Goal: Task Accomplishment & Management: Manage account settings

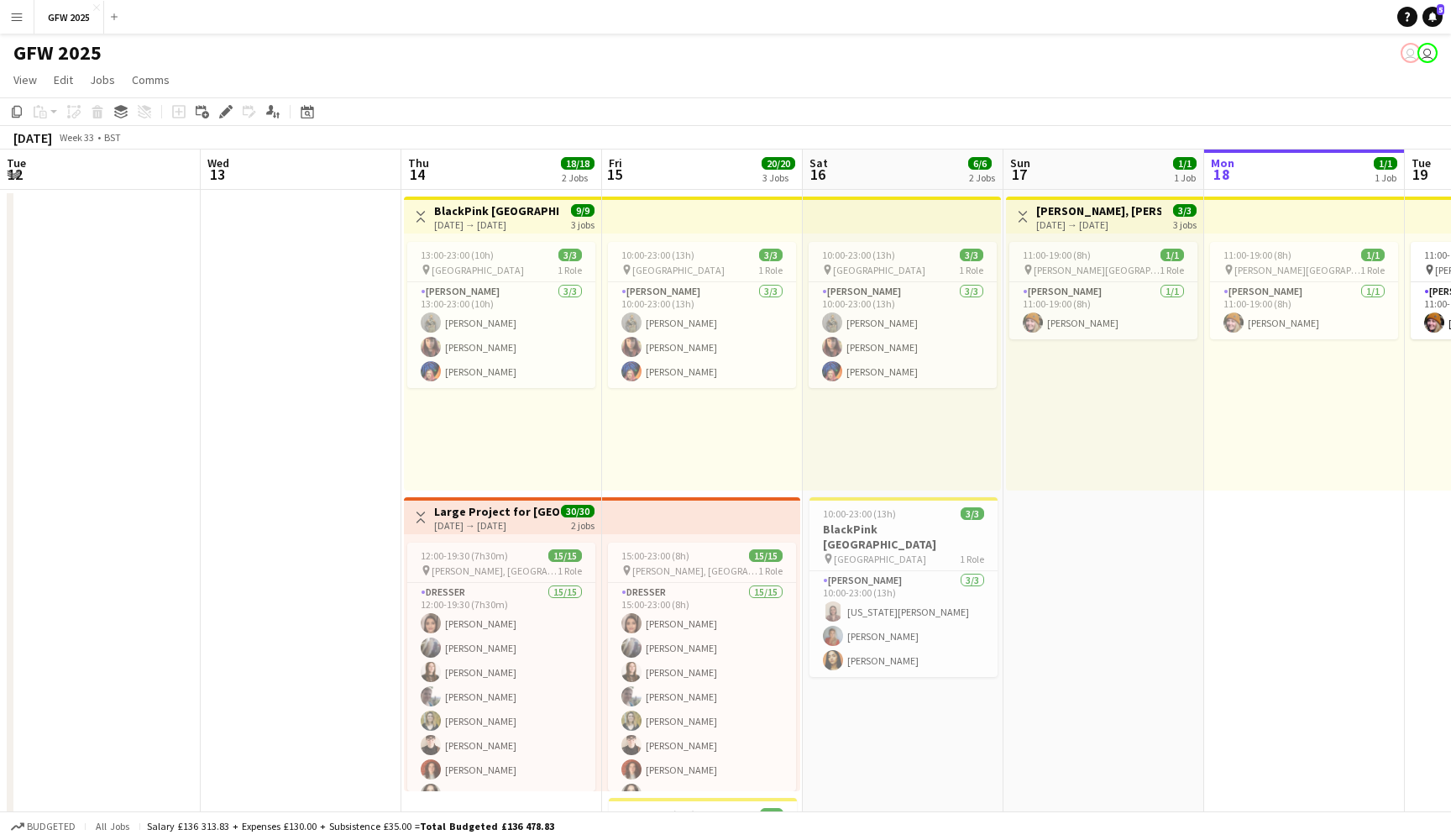
scroll to position [0, 339]
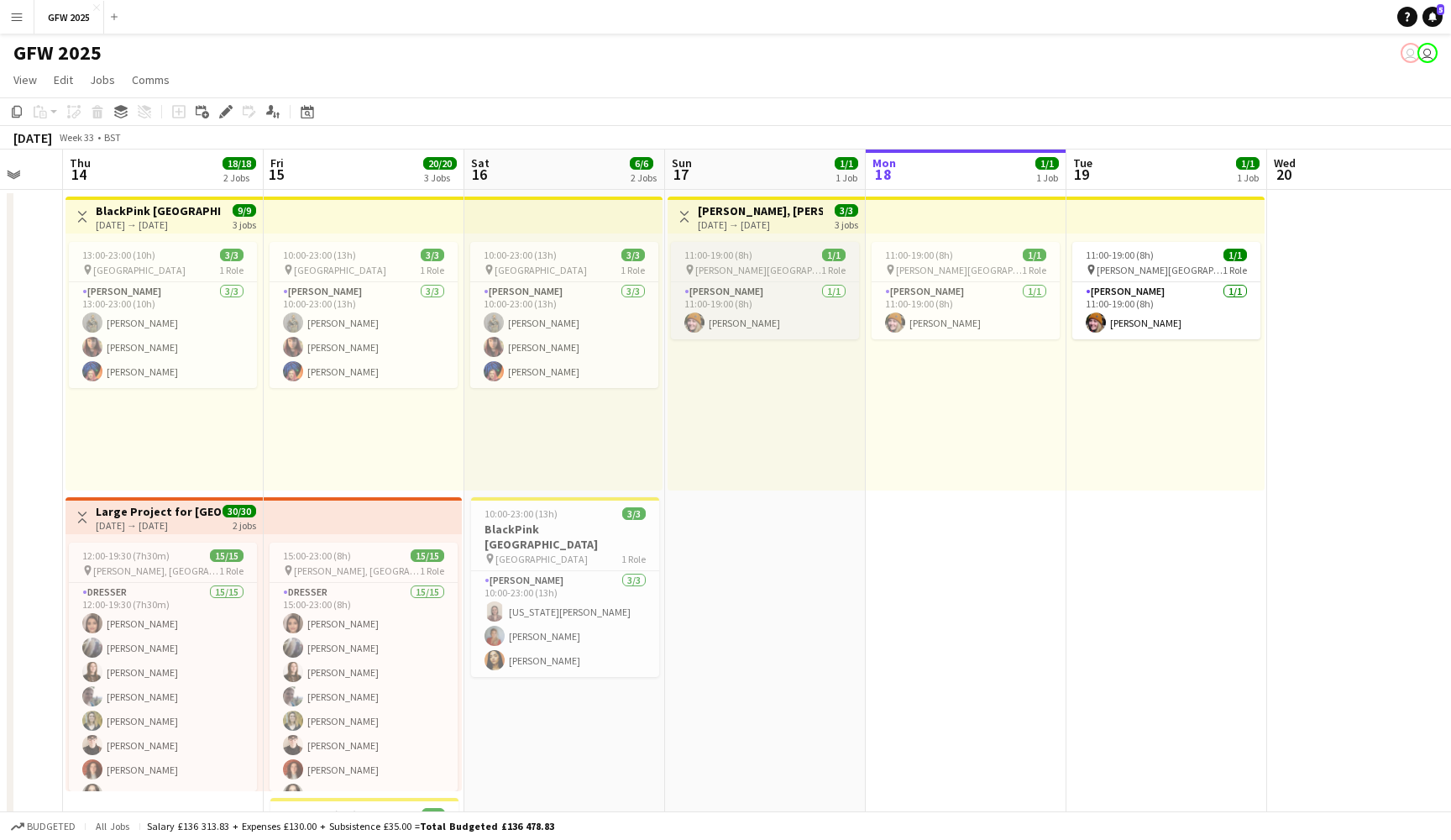
click at [809, 252] on div "11:00-19:00 (8h) 1/1" at bounding box center [765, 255] width 188 height 13
click at [222, 112] on icon "Edit" at bounding box center [225, 112] width 14 height 14
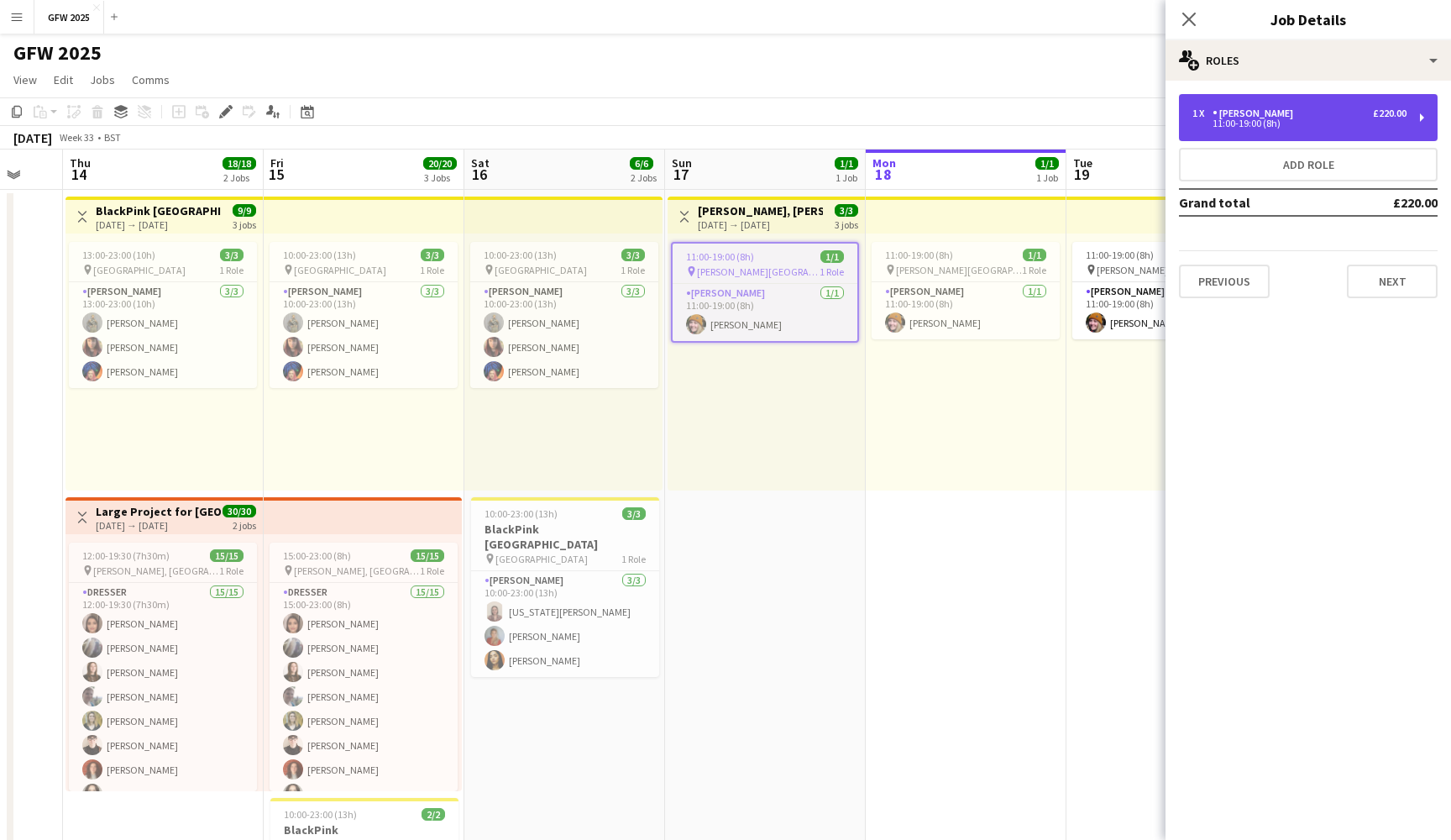
click at [1379, 115] on div "£220.00" at bounding box center [1390, 113] width 33 height 12
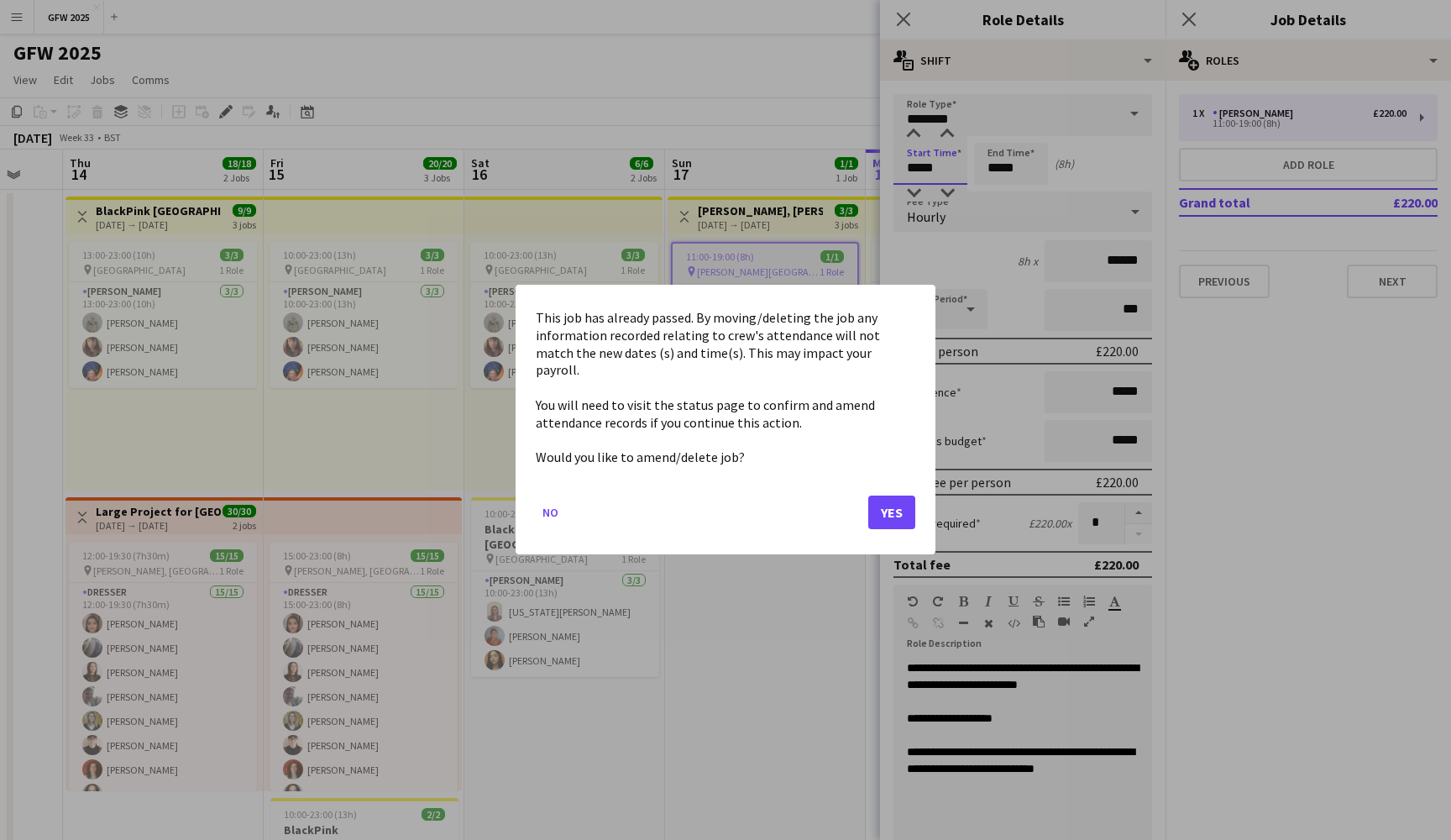
click at [903, 508] on button "Yes" at bounding box center [892, 513] width 47 height 33
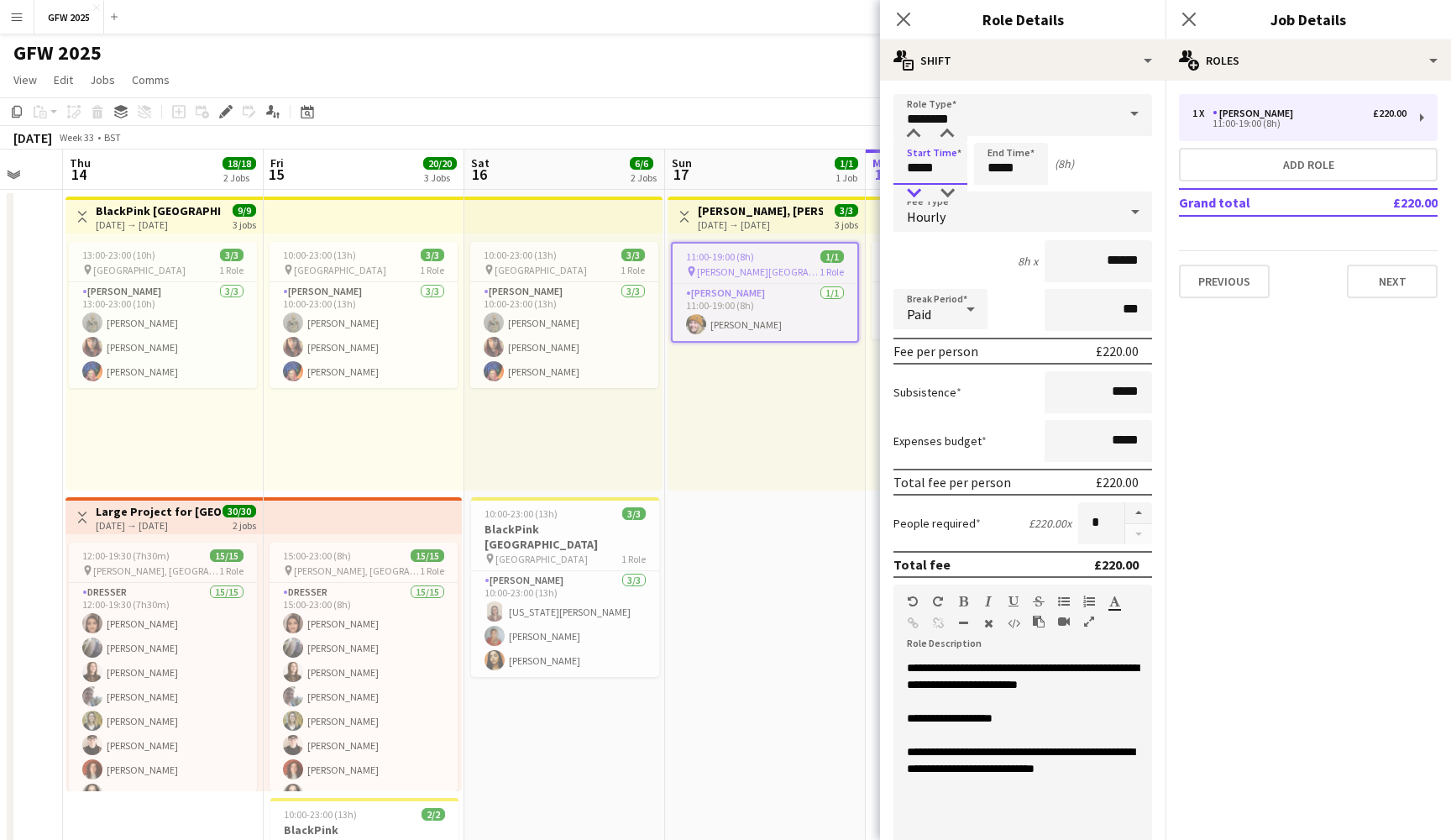
click at [917, 195] on div at bounding box center [914, 193] width 33 height 17
click at [947, 133] on div at bounding box center [947, 134] width 33 height 17
click at [952, 191] on div at bounding box center [947, 193] width 33 height 17
type input "*****"
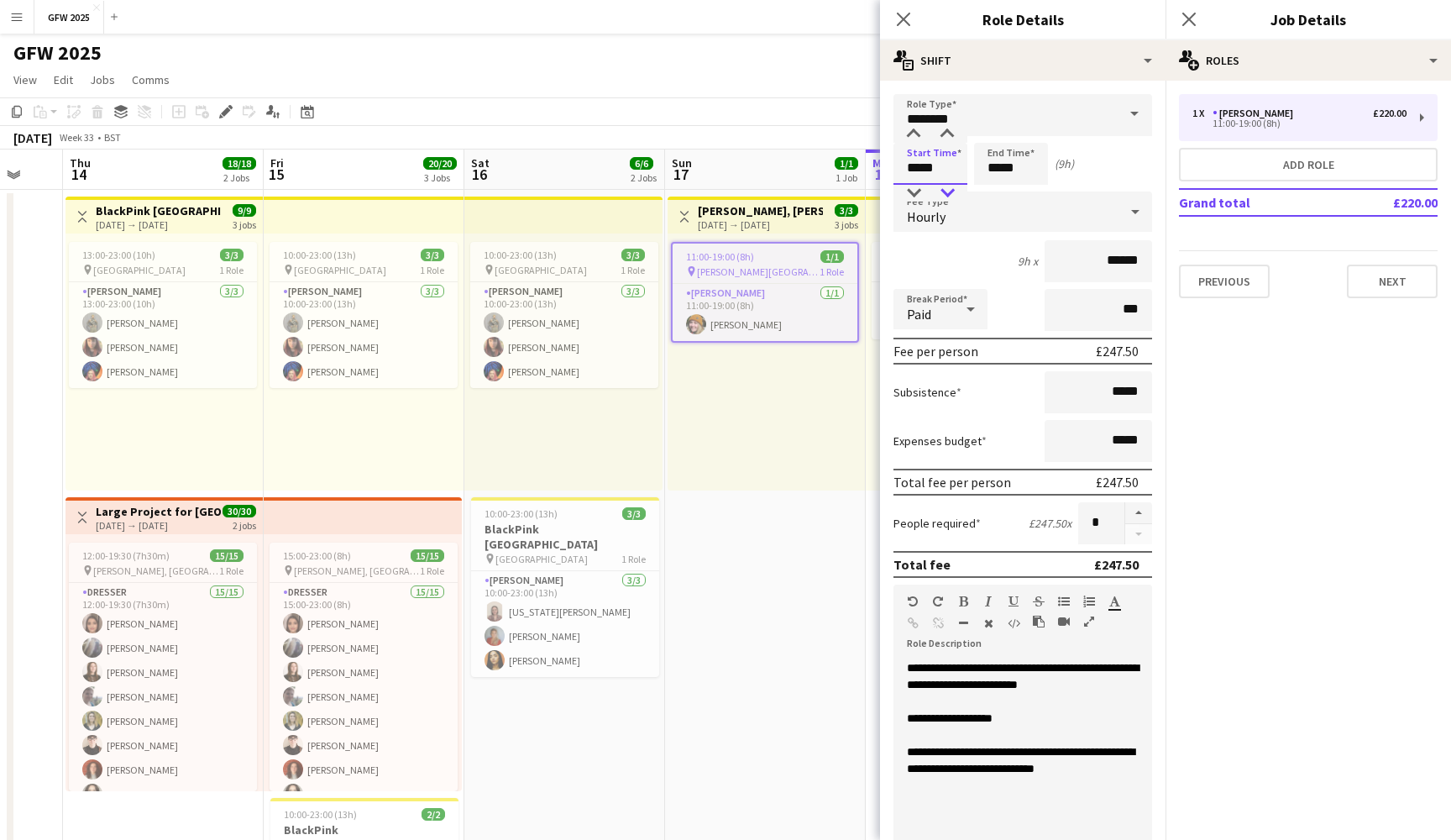
click at [952, 191] on div at bounding box center [947, 193] width 33 height 17
click at [1191, 16] on icon "Close pop-in" at bounding box center [1188, 18] width 16 height 16
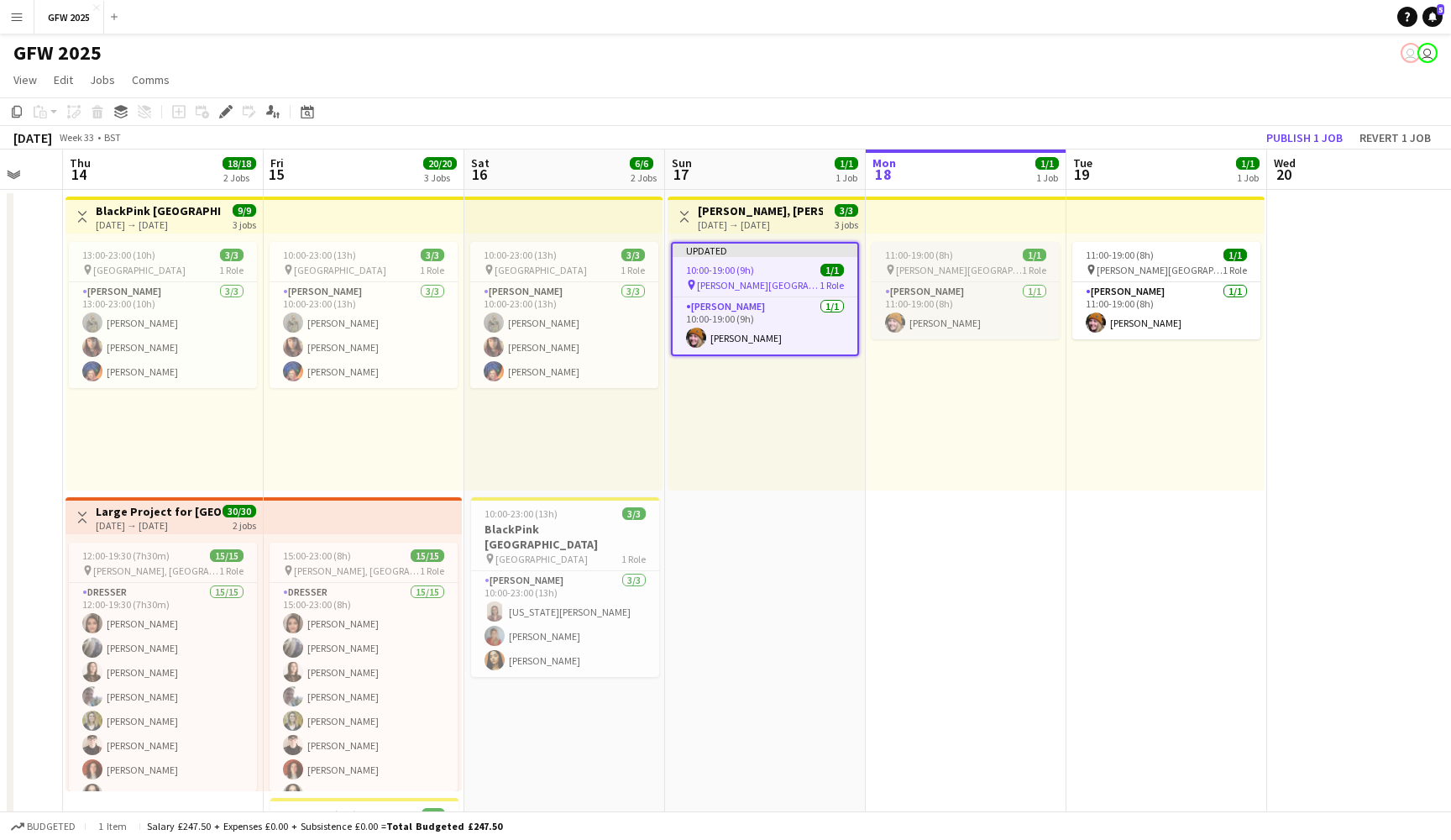
click at [919, 265] on span "[PERSON_NAME][GEOGRAPHIC_DATA][PERSON_NAME]" at bounding box center [959, 270] width 126 height 13
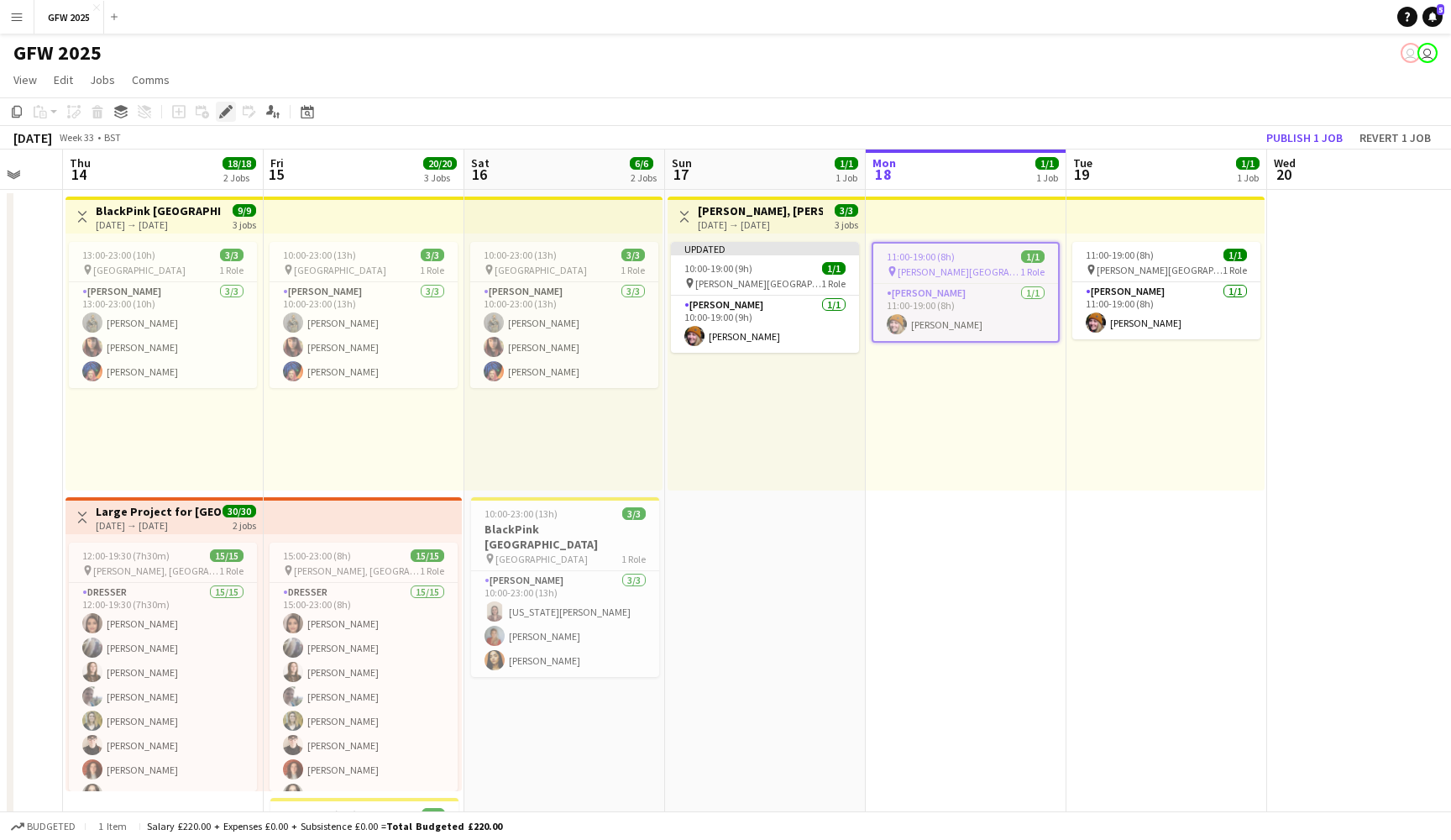
click at [228, 107] on icon "Edit" at bounding box center [225, 112] width 14 height 14
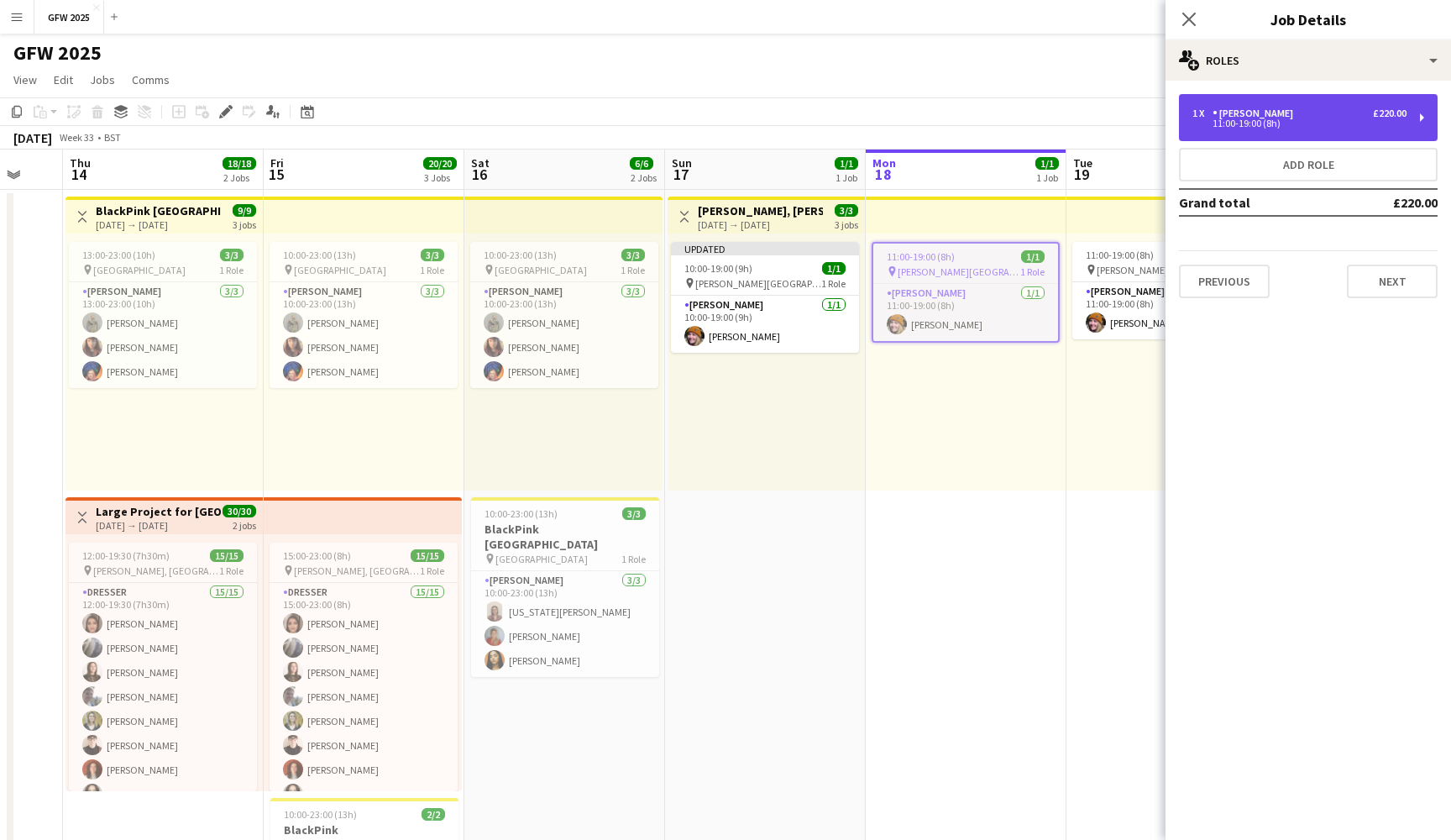
click at [1279, 115] on div "1 x [PERSON_NAME] £220.00" at bounding box center [1300, 113] width 214 height 12
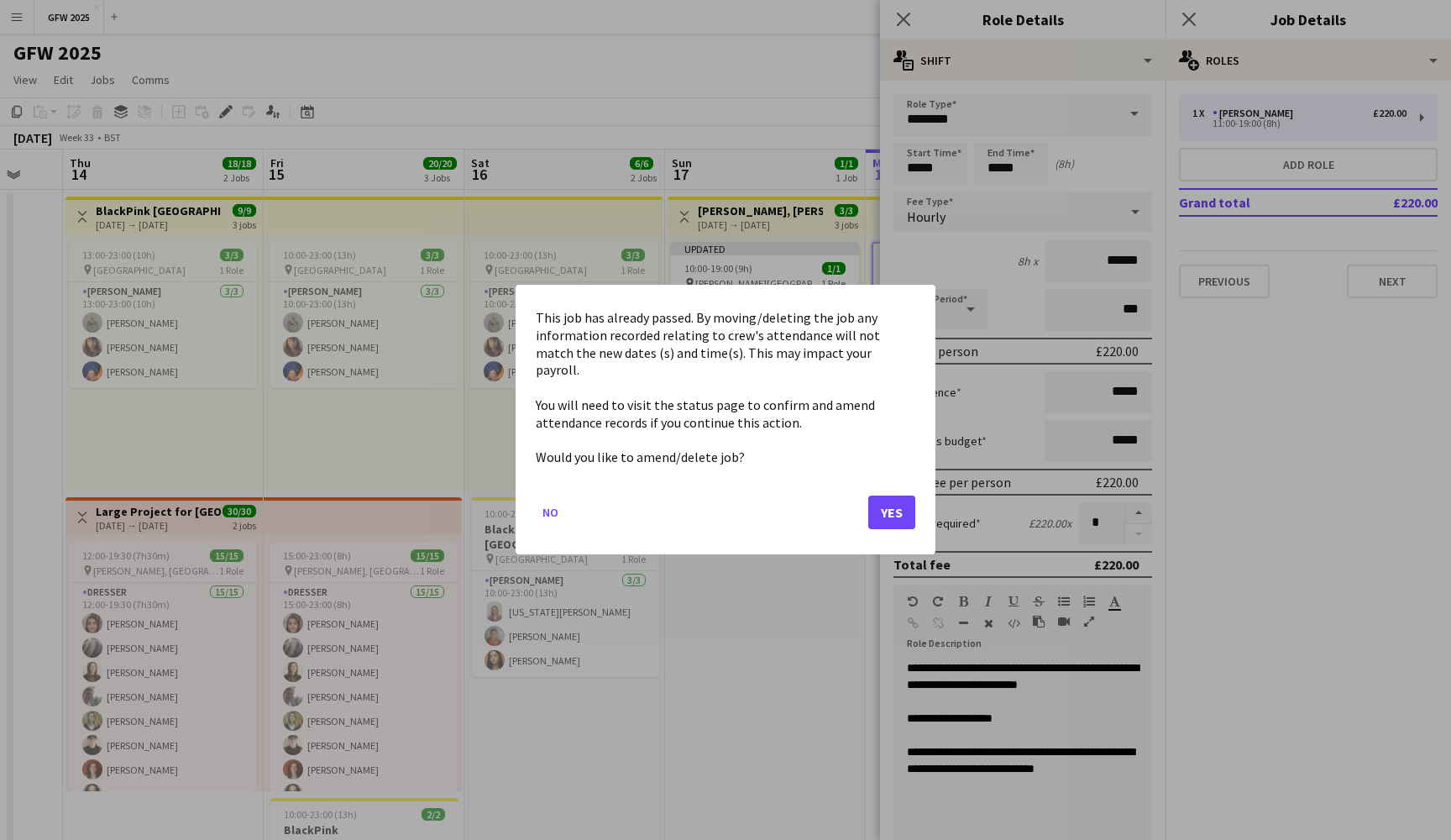
click at [881, 497] on button "Yes" at bounding box center [892, 513] width 47 height 33
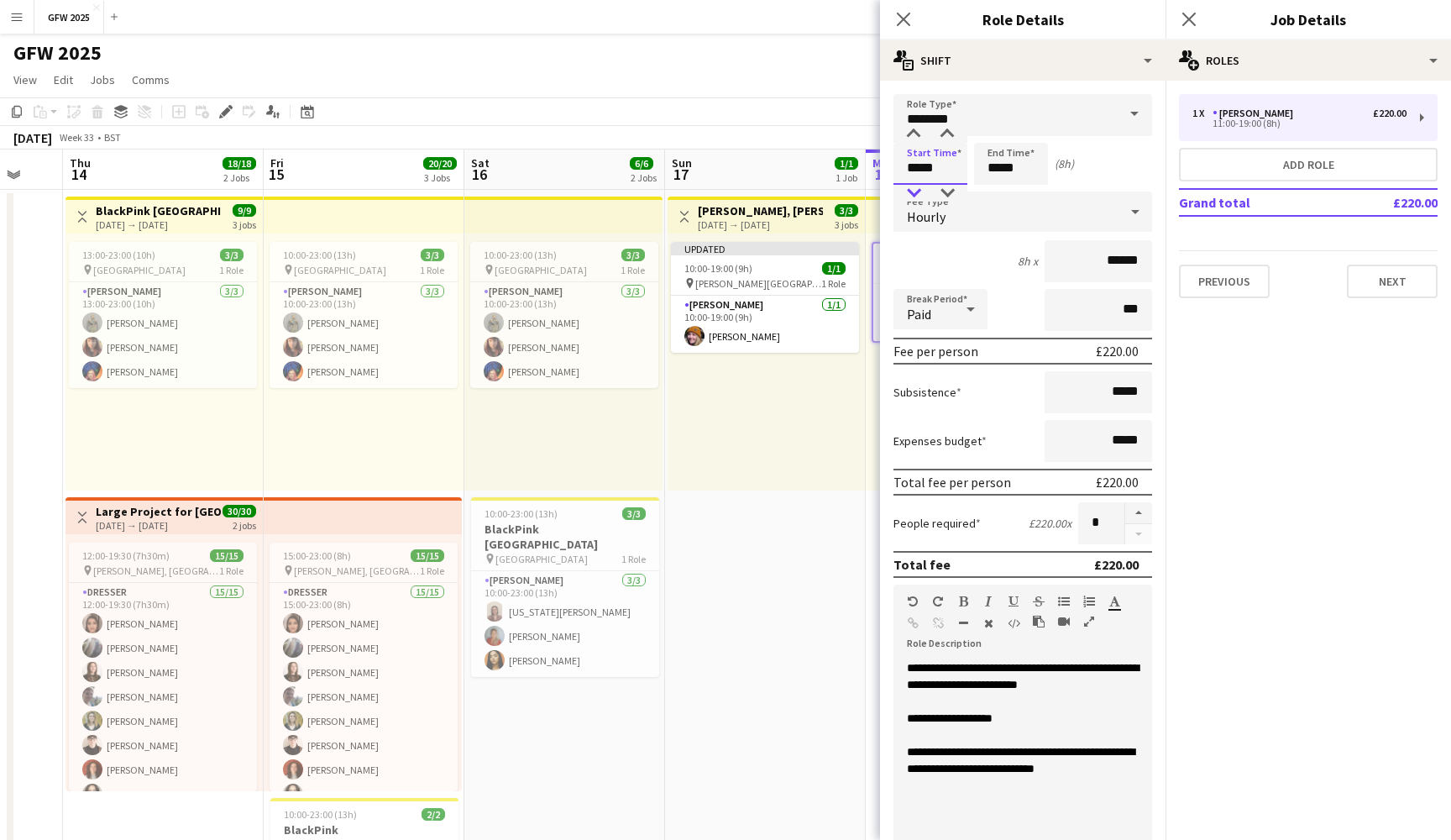
click at [913, 196] on div at bounding box center [914, 193] width 33 height 17
click at [951, 186] on div at bounding box center [947, 193] width 33 height 17
type input "*****"
click at [951, 186] on div at bounding box center [947, 193] width 33 height 17
click at [1013, 167] on input "*****" at bounding box center [1011, 163] width 74 height 42
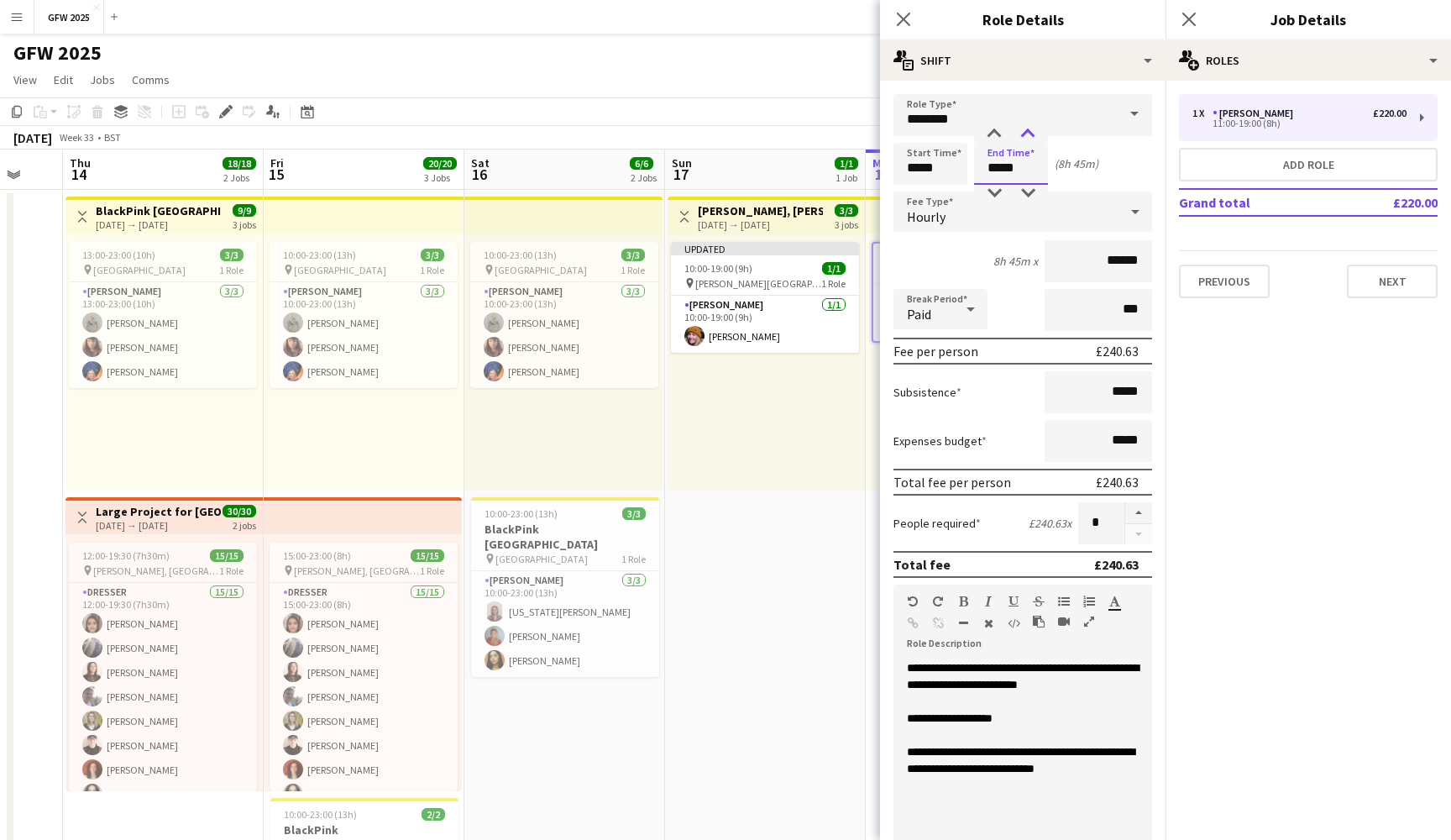
click at [1028, 133] on div at bounding box center [1027, 134] width 33 height 17
type input "*****"
click at [1028, 133] on div at bounding box center [1027, 134] width 33 height 17
click at [1187, 15] on icon "Close pop-in" at bounding box center [1188, 18] width 16 height 16
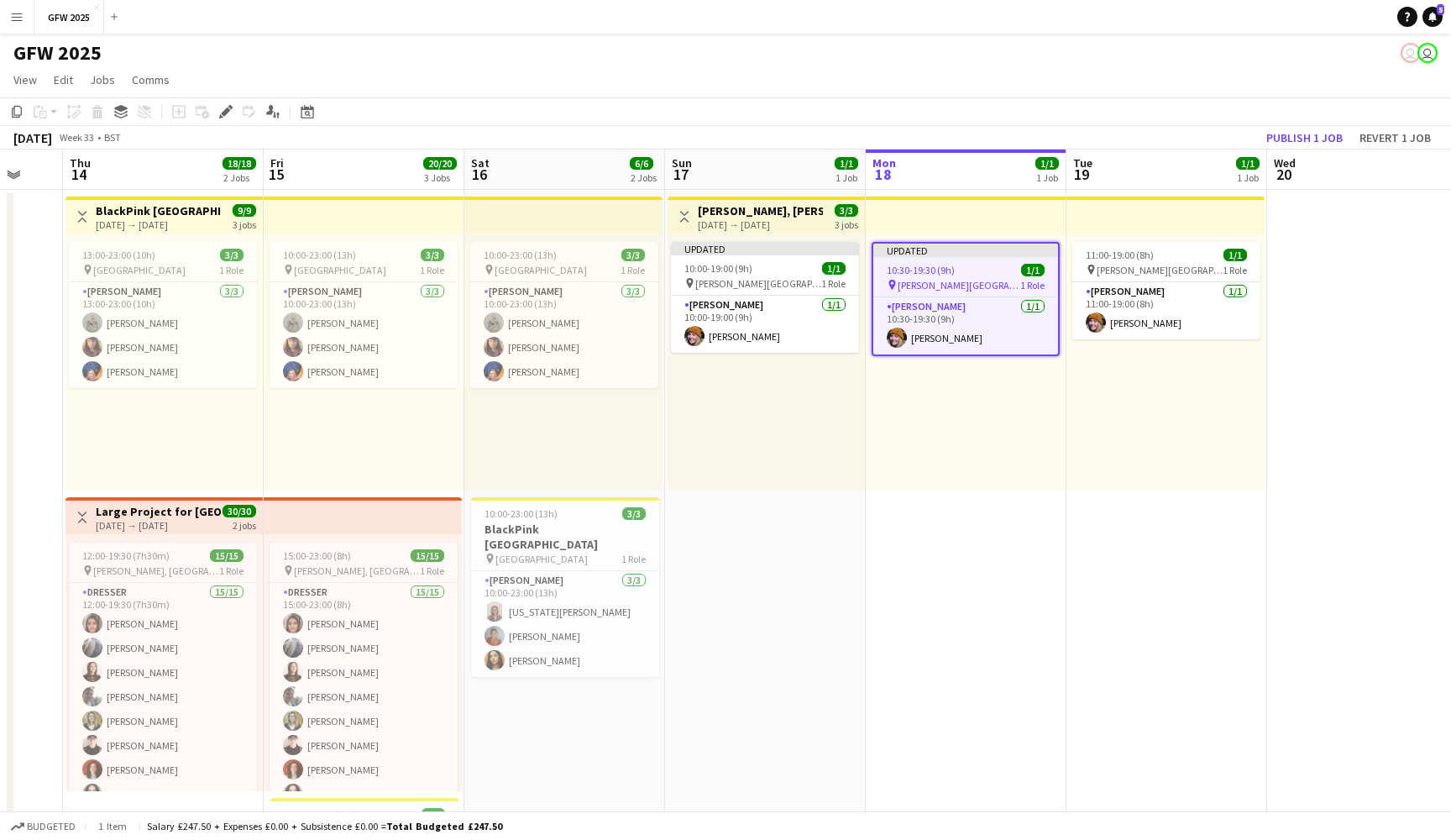
click at [1178, 239] on div "11:00-19:00 (8h) 1/1 pin [PERSON_NAME] Park [PERSON_NAME] 1 Role [PERSON_NAME] …" at bounding box center [1165, 362] width 198 height 257
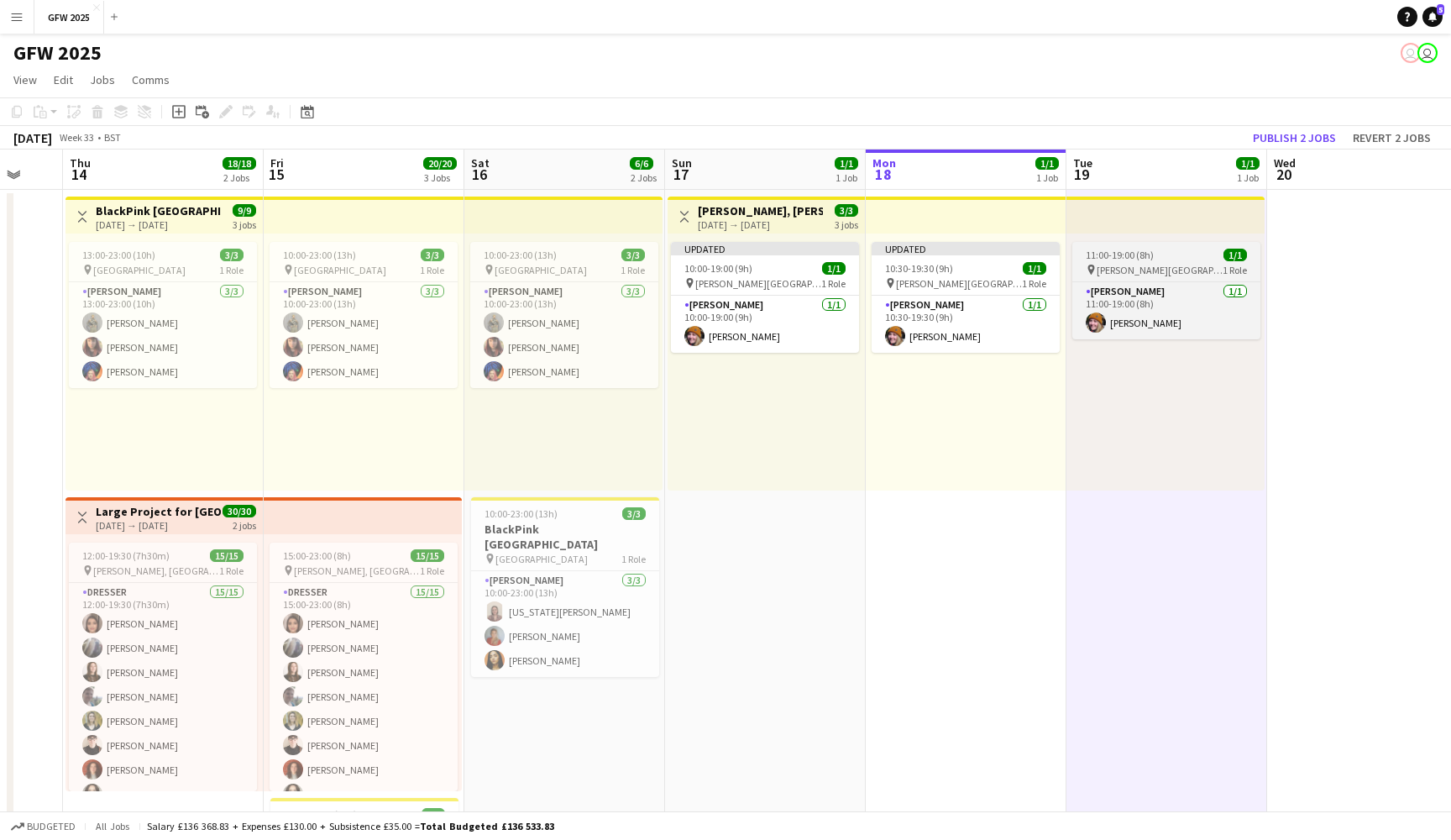
click at [1170, 264] on div "pin [PERSON_NAME][GEOGRAPHIC_DATA] [PERSON_NAME] 1 Role" at bounding box center [1167, 270] width 188 height 14
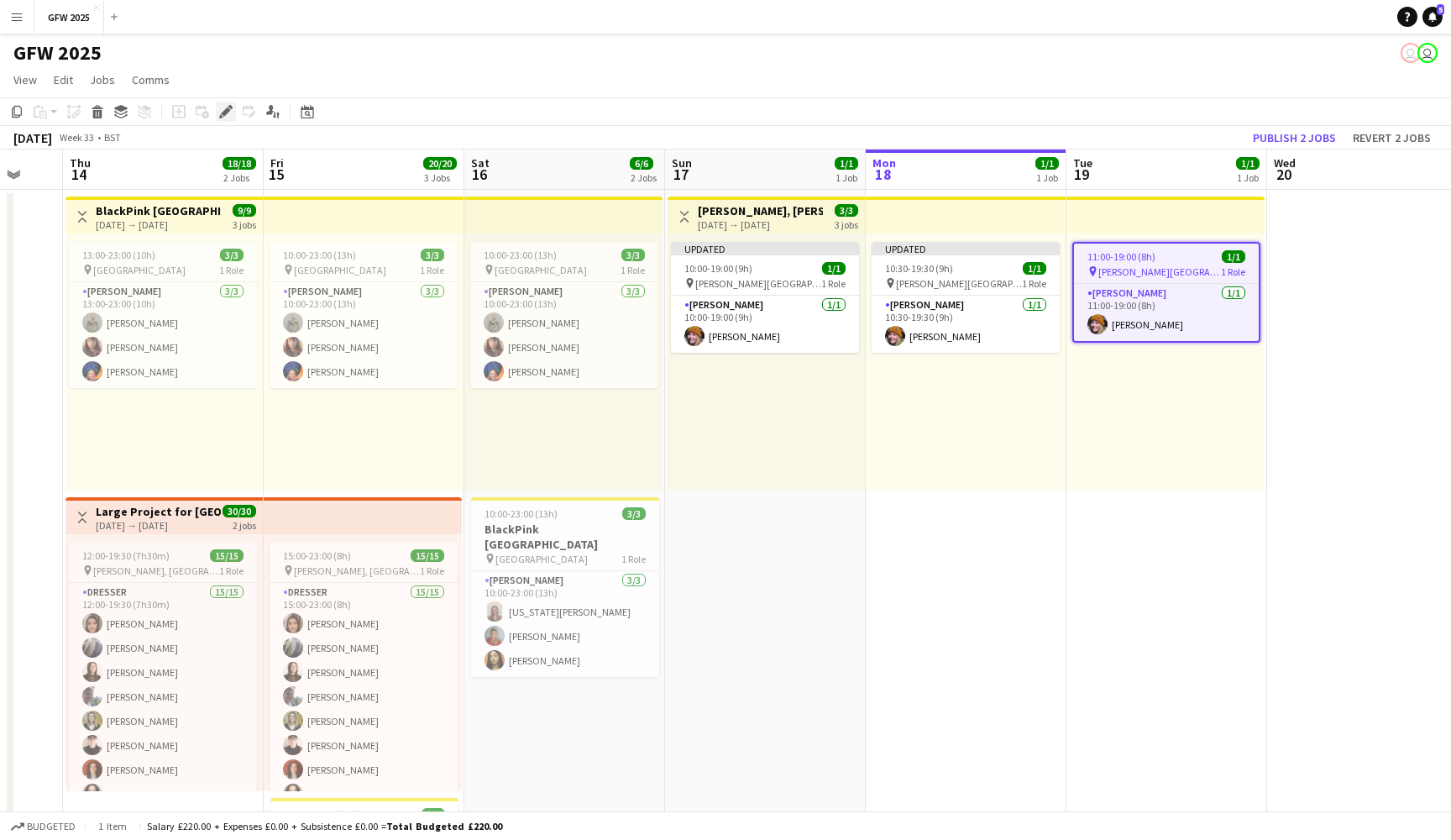
click at [233, 114] on div "Edit" at bounding box center [226, 112] width 20 height 20
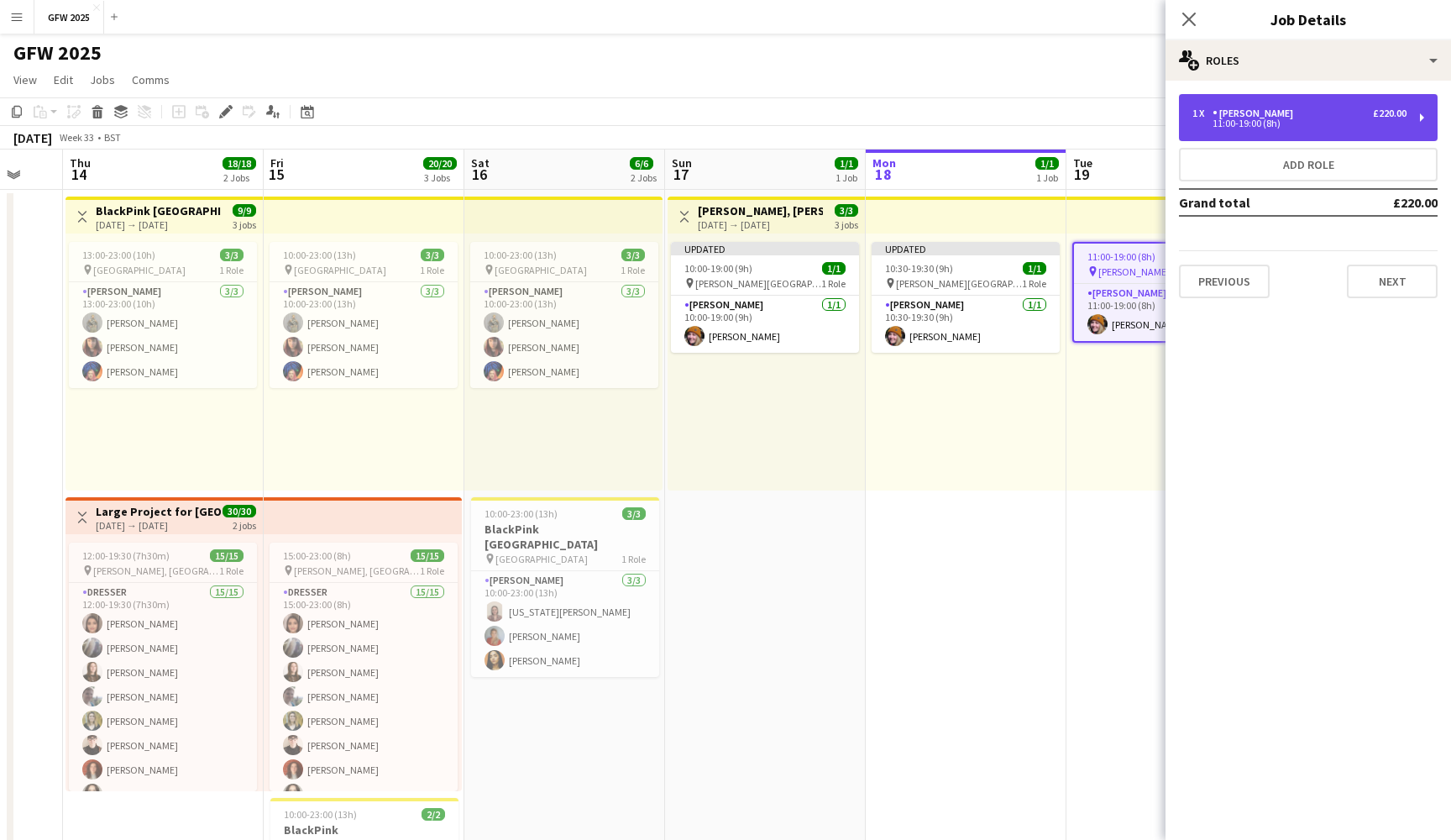
click at [1313, 130] on div "1 x [PERSON_NAME] £220.00 11:00-19:00 (8h)" at bounding box center [1308, 117] width 258 height 47
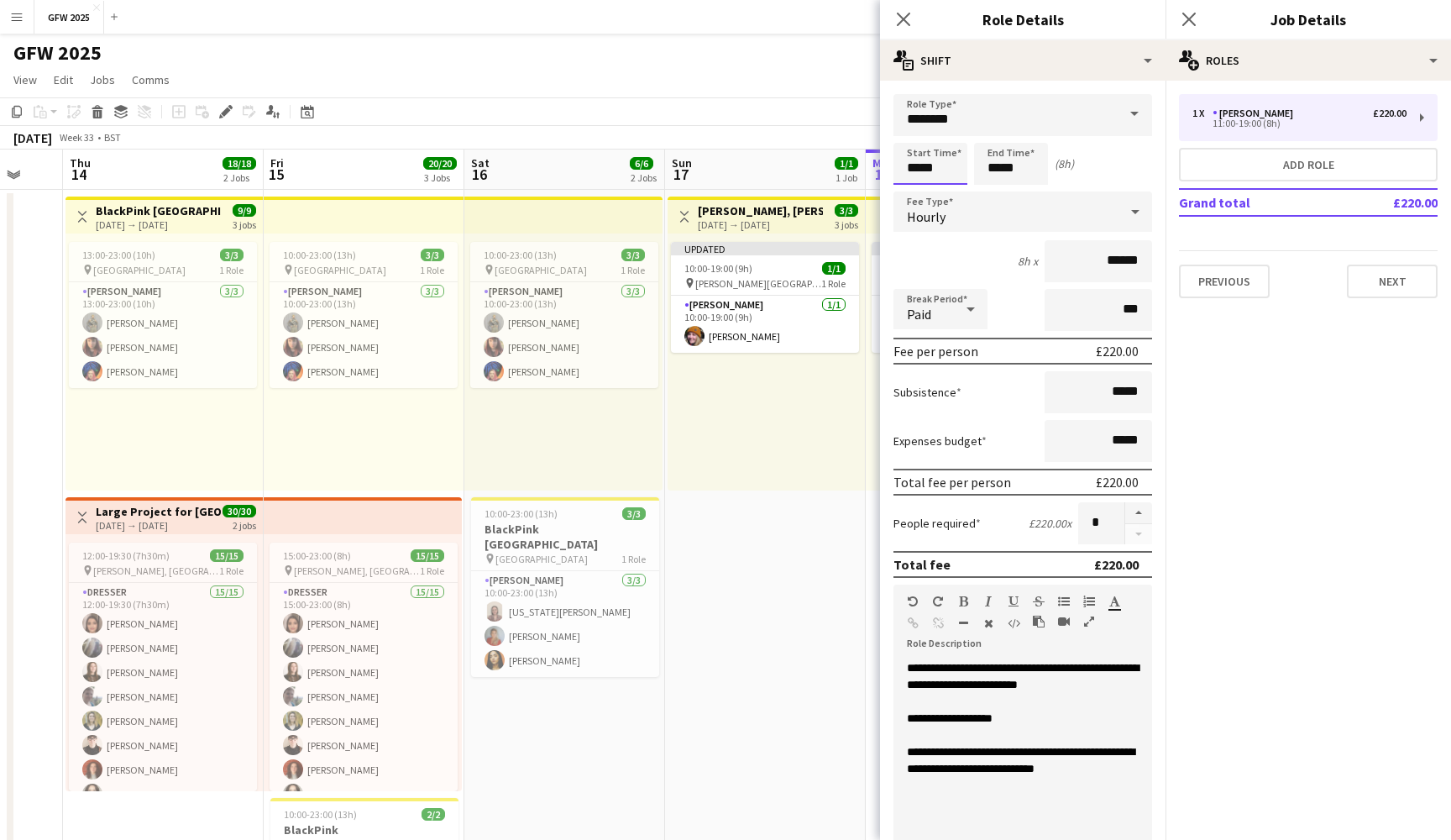
click at [934, 166] on input "*****" at bounding box center [930, 163] width 74 height 42
click at [946, 135] on div at bounding box center [947, 134] width 33 height 17
type input "*****"
click at [946, 135] on div at bounding box center [947, 134] width 33 height 17
click at [1184, 16] on icon "Close pop-in" at bounding box center [1188, 18] width 16 height 16
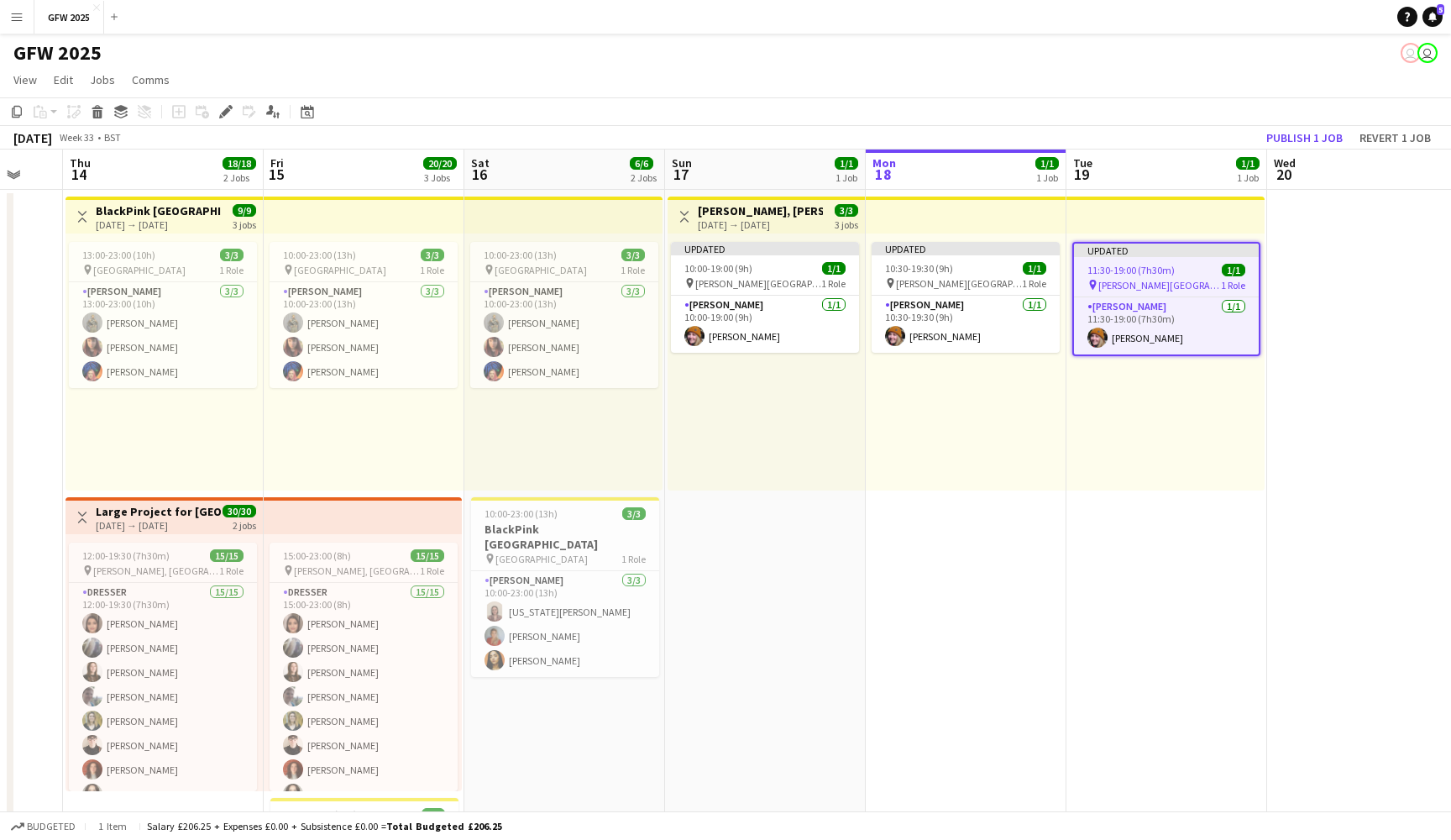
click at [1196, 128] on div "[DATE] Week 33 • BST Publish 1 job Revert 1 job" at bounding box center [726, 137] width 1451 height 23
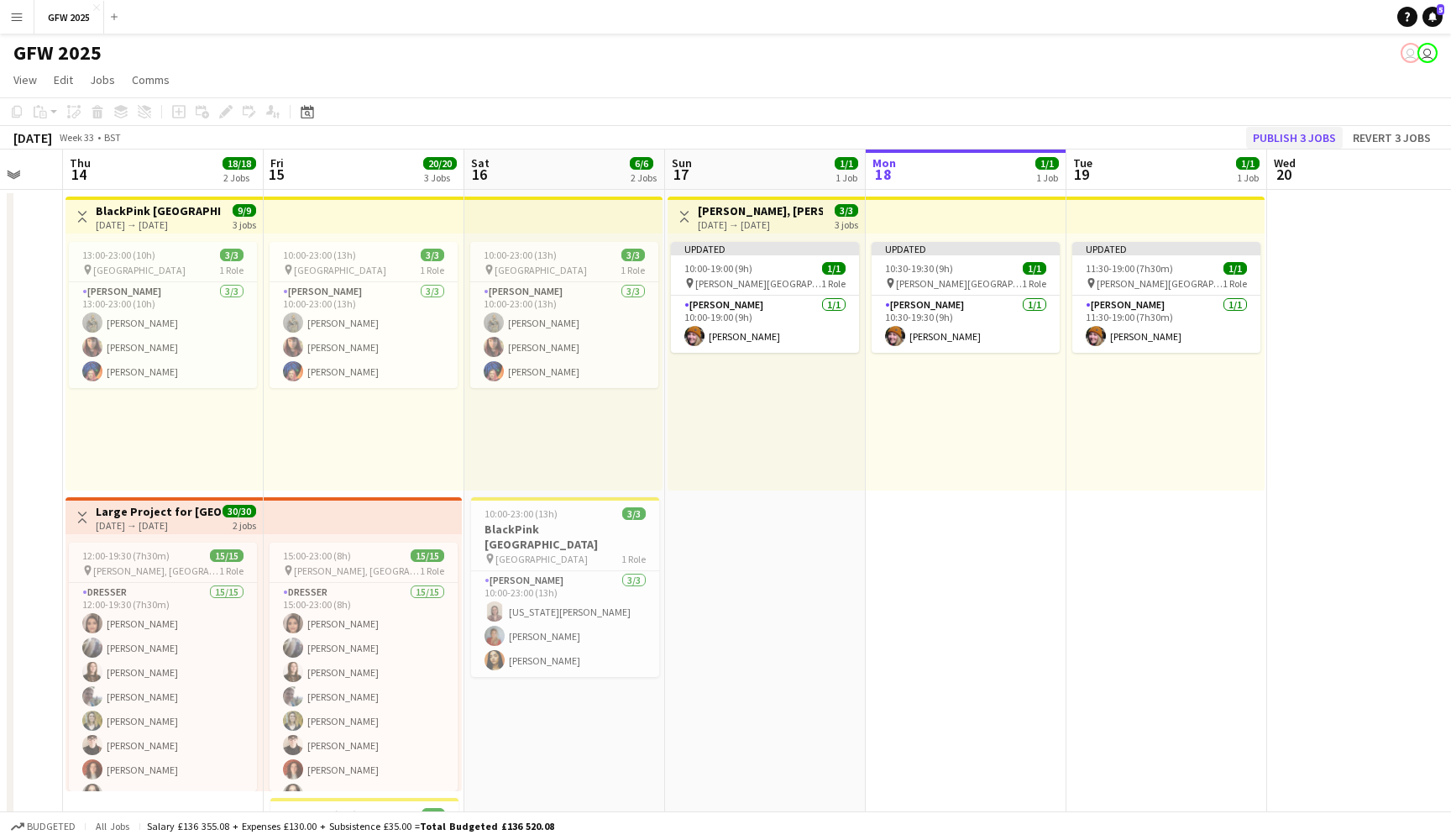
click at [1301, 141] on button "Publish 3 jobs" at bounding box center [1294, 138] width 97 height 22
